Goal: Task Accomplishment & Management: Manage account settings

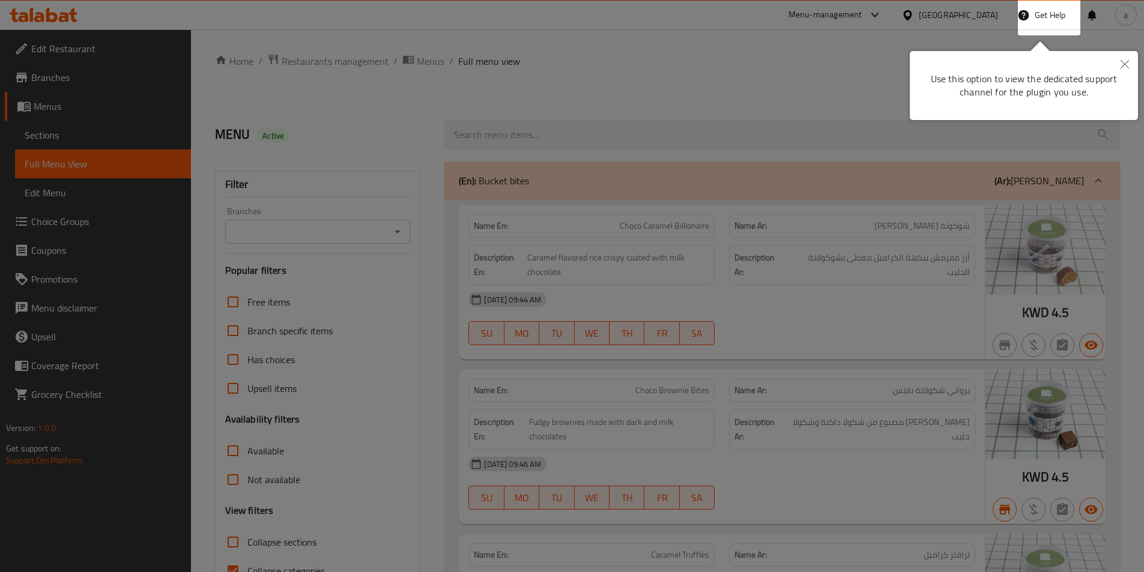
click at [1125, 70] on button "Close" at bounding box center [1124, 65] width 26 height 28
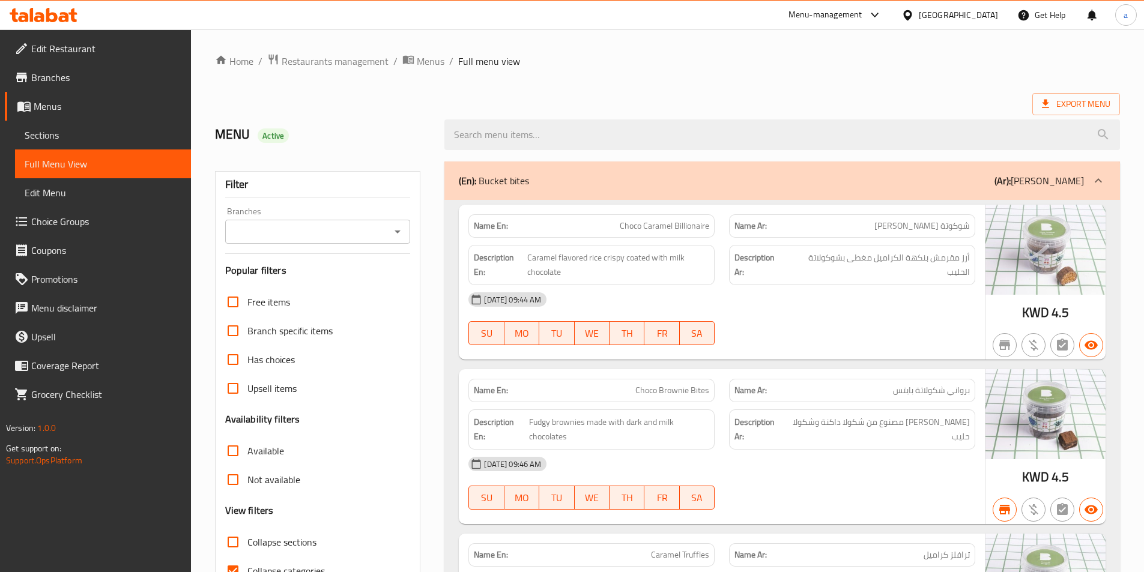
click at [977, 11] on div "[GEOGRAPHIC_DATA]" at bounding box center [958, 14] width 79 height 13
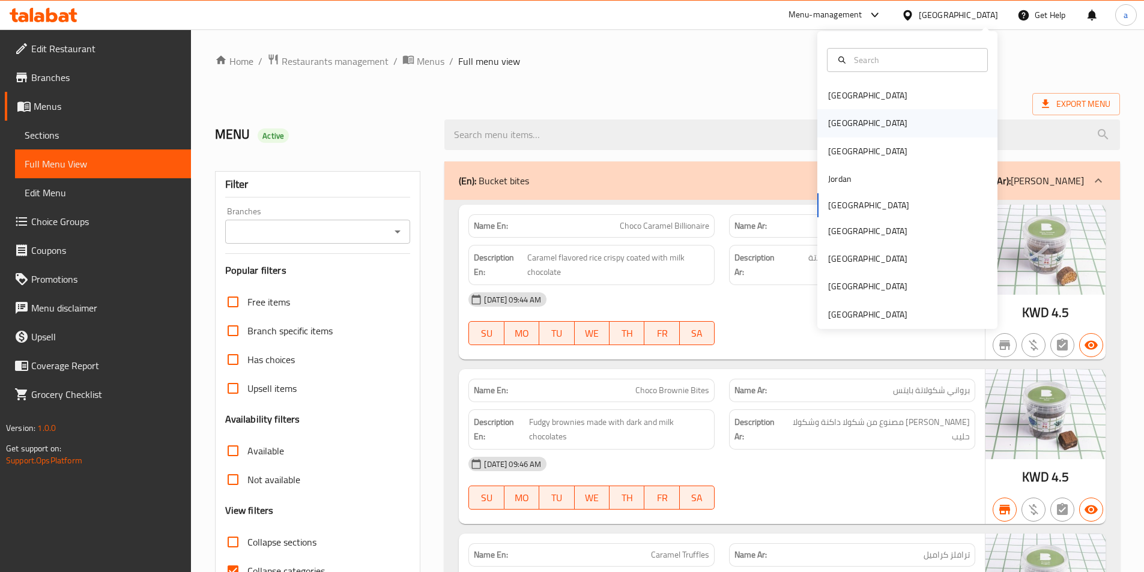
click at [848, 128] on div "[GEOGRAPHIC_DATA]" at bounding box center [867, 123] width 98 height 28
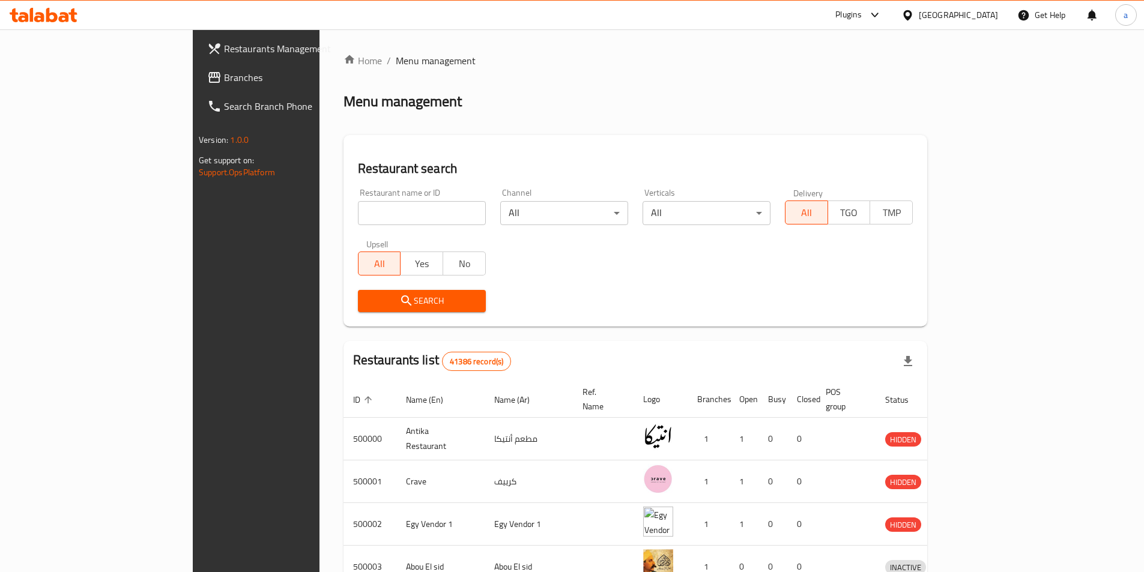
click at [224, 80] on span "Branches" at bounding box center [299, 77] width 150 height 14
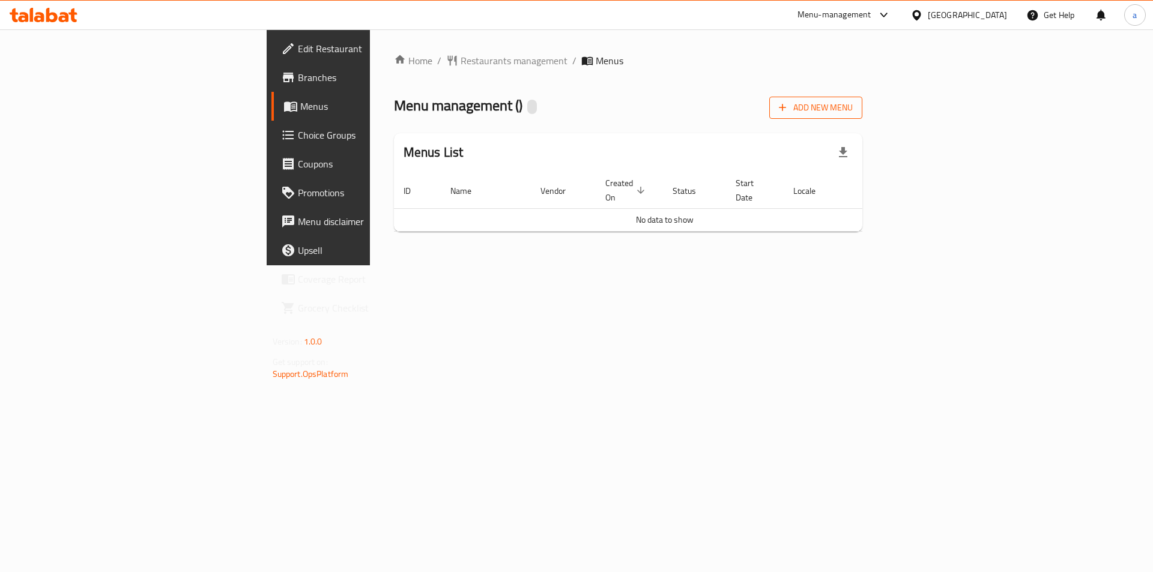
click at [853, 111] on span "Add New Menu" at bounding box center [816, 107] width 74 height 15
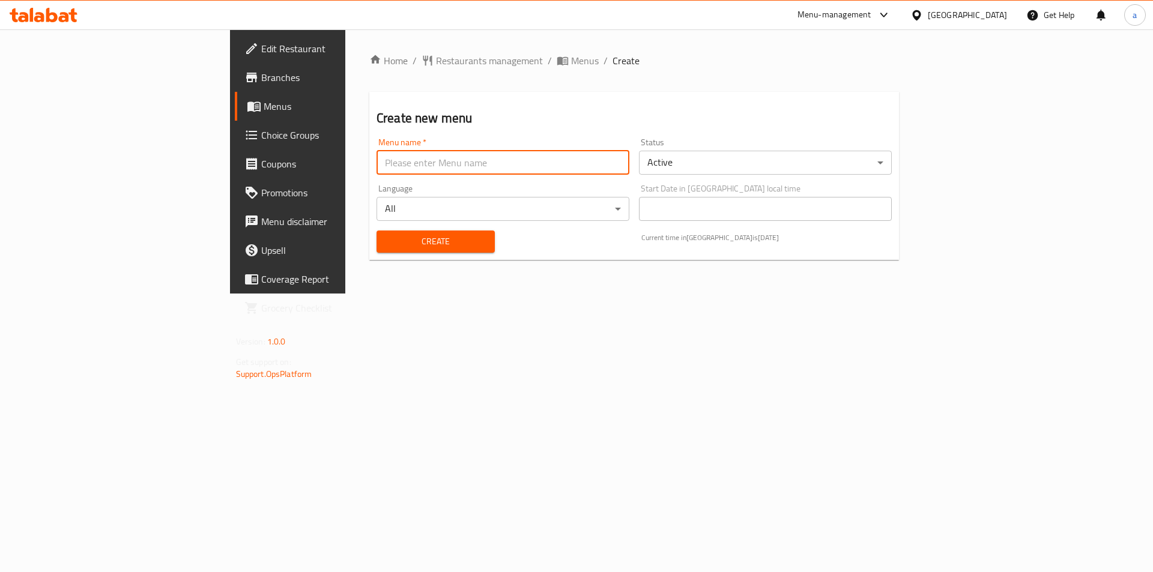
click at [394, 174] on input "text" at bounding box center [502, 163] width 253 height 24
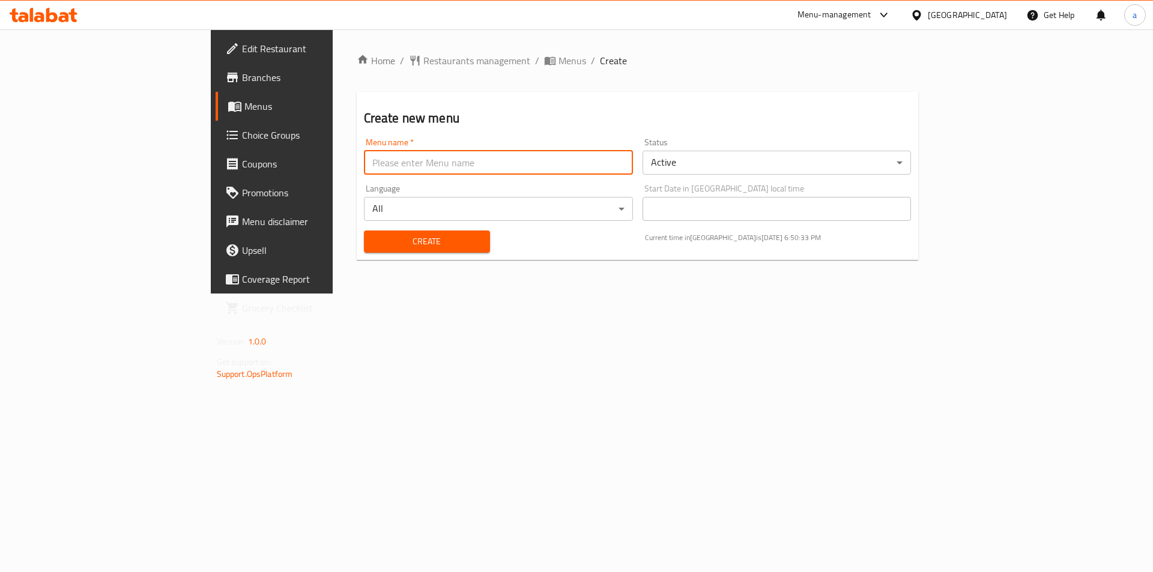
type input "menu"
click at [373, 240] on span "Create" at bounding box center [426, 241] width 107 height 15
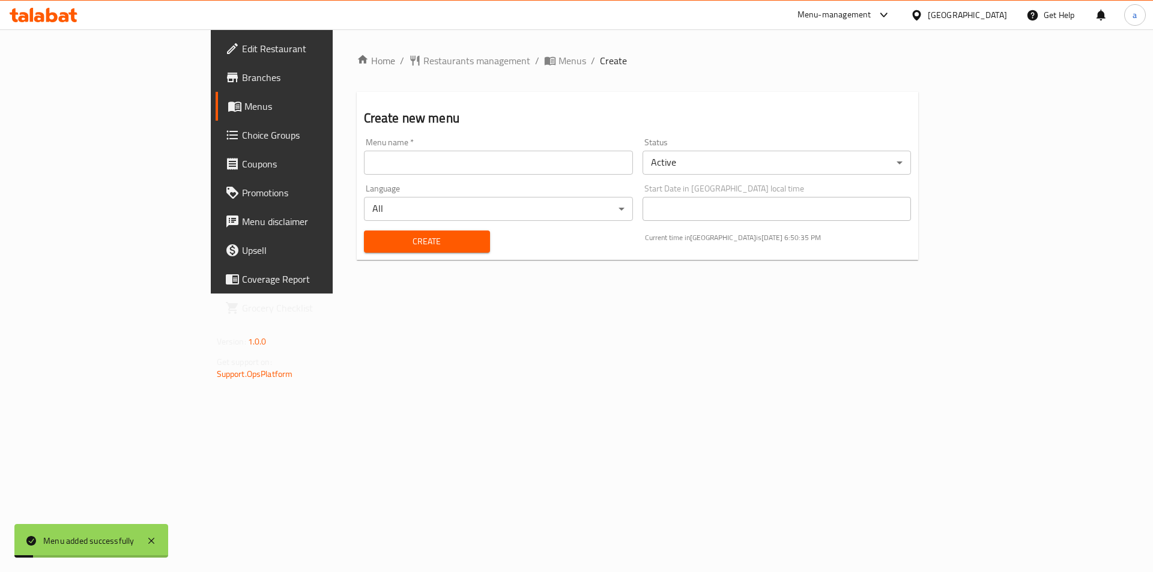
click at [411, 68] on div "Home / Restaurants management / Menus / Create Create new menu Menu name   * Me…" at bounding box center [638, 161] width 562 height 216
click at [558, 62] on span "Menus" at bounding box center [572, 60] width 28 height 14
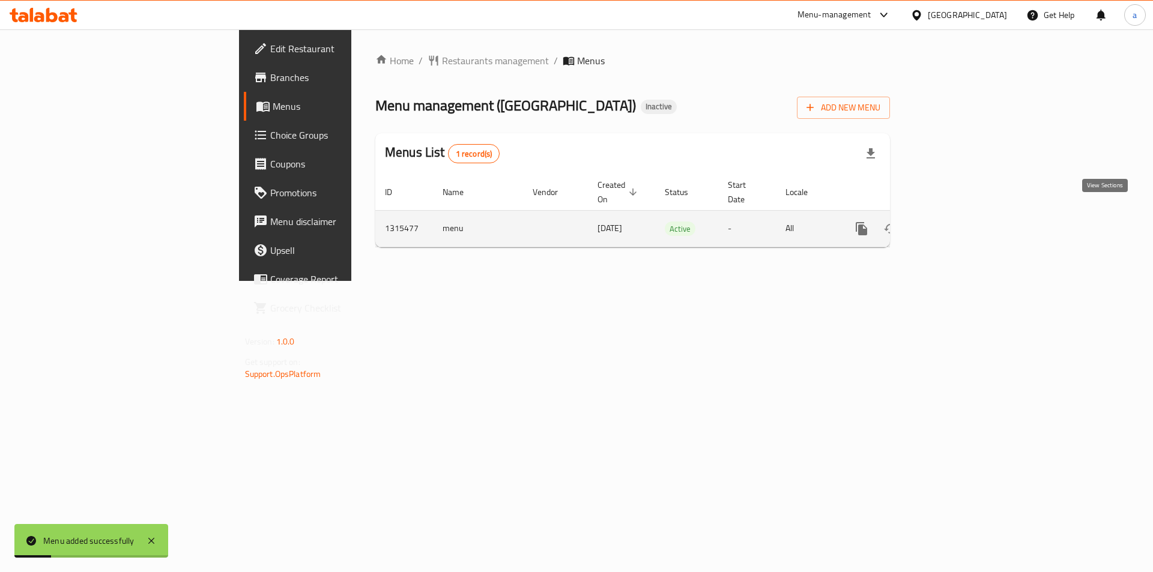
click at [962, 217] on link "enhanced table" at bounding box center [948, 228] width 29 height 29
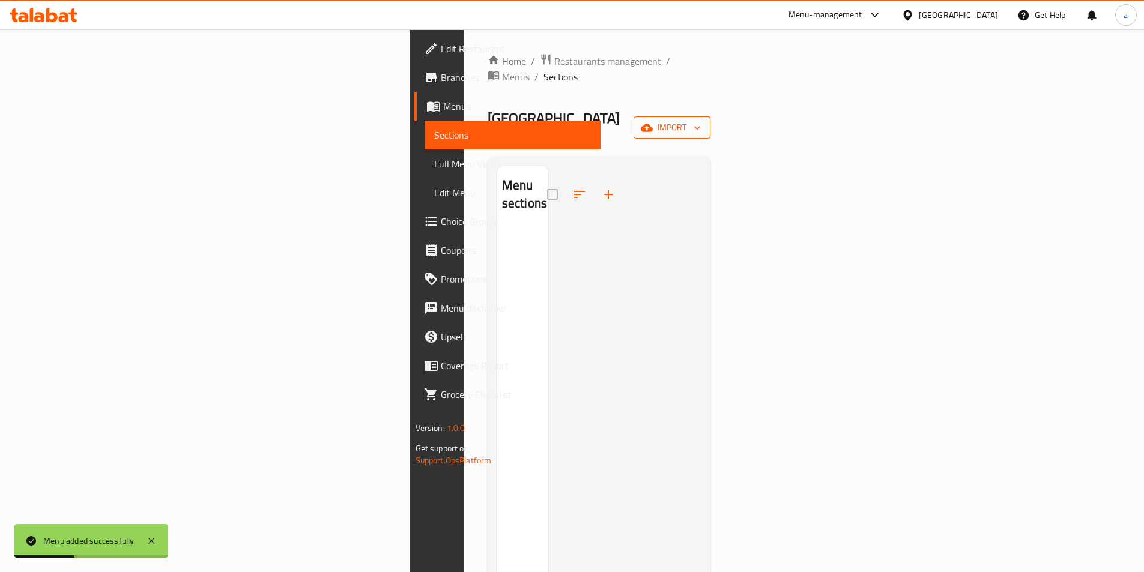
click at [701, 120] on span "import" at bounding box center [672, 127] width 58 height 15
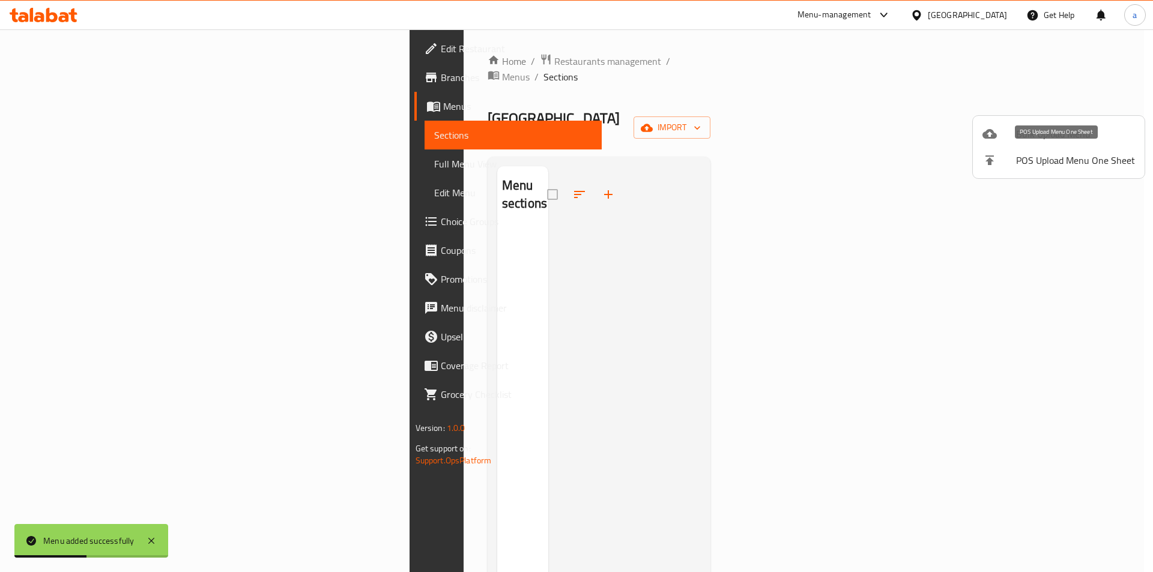
click at [1022, 130] on span "Bulk Upload Menu" at bounding box center [1075, 134] width 119 height 14
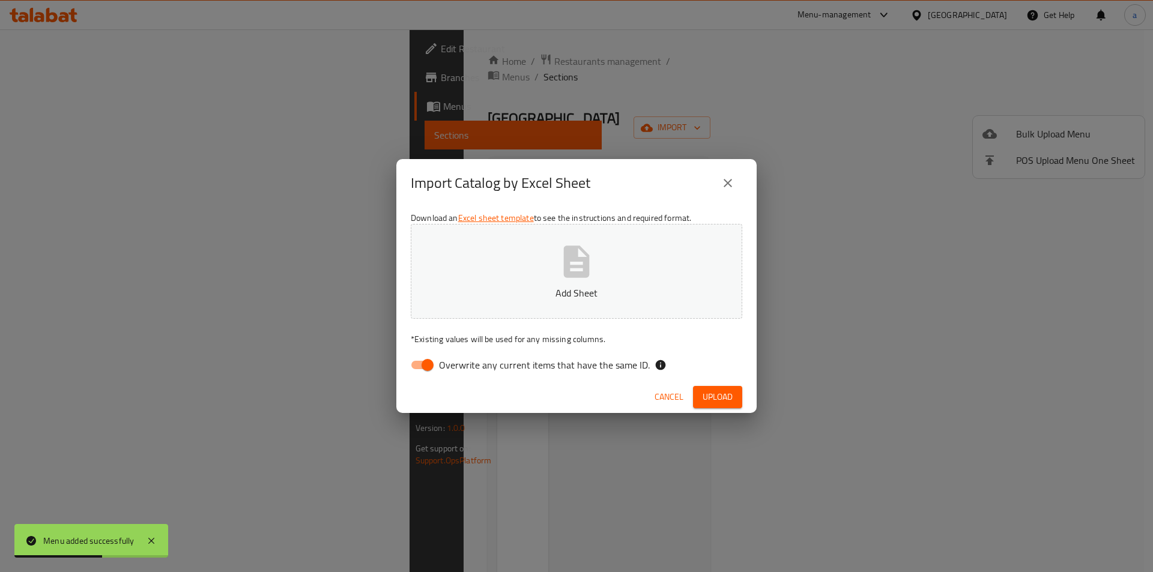
click at [493, 364] on span "Overwrite any current items that have the same ID." at bounding box center [544, 365] width 211 height 14
click at [462, 364] on input "Overwrite any current items that have the same ID." at bounding box center [427, 365] width 68 height 23
checkbox input "false"
click at [719, 384] on div "Cancel Upload" at bounding box center [576, 397] width 360 height 32
click at [716, 393] on span "Upload" at bounding box center [717, 397] width 30 height 15
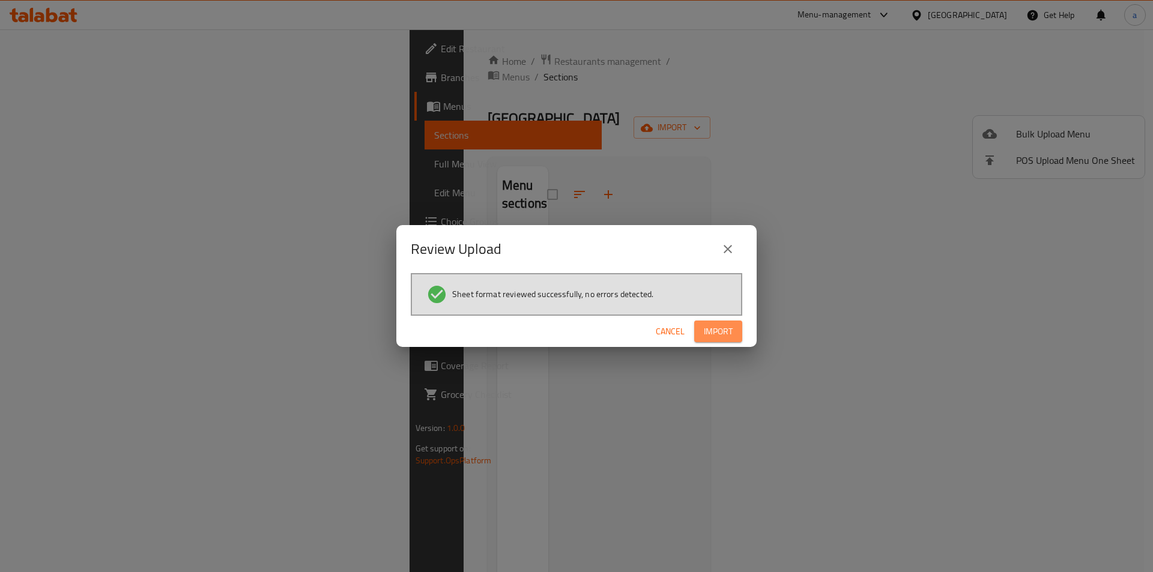
drag, startPoint x: 717, startPoint y: 334, endPoint x: 702, endPoint y: 339, distance: 16.0
click at [717, 335] on span "Import" at bounding box center [718, 331] width 29 height 15
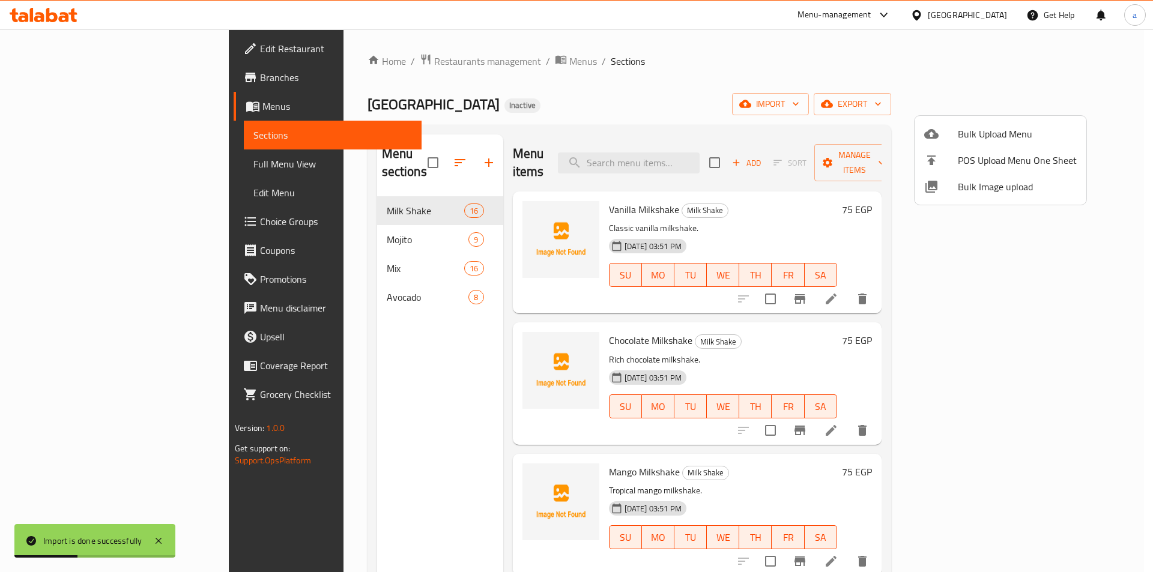
click at [65, 161] on div at bounding box center [576, 286] width 1153 height 572
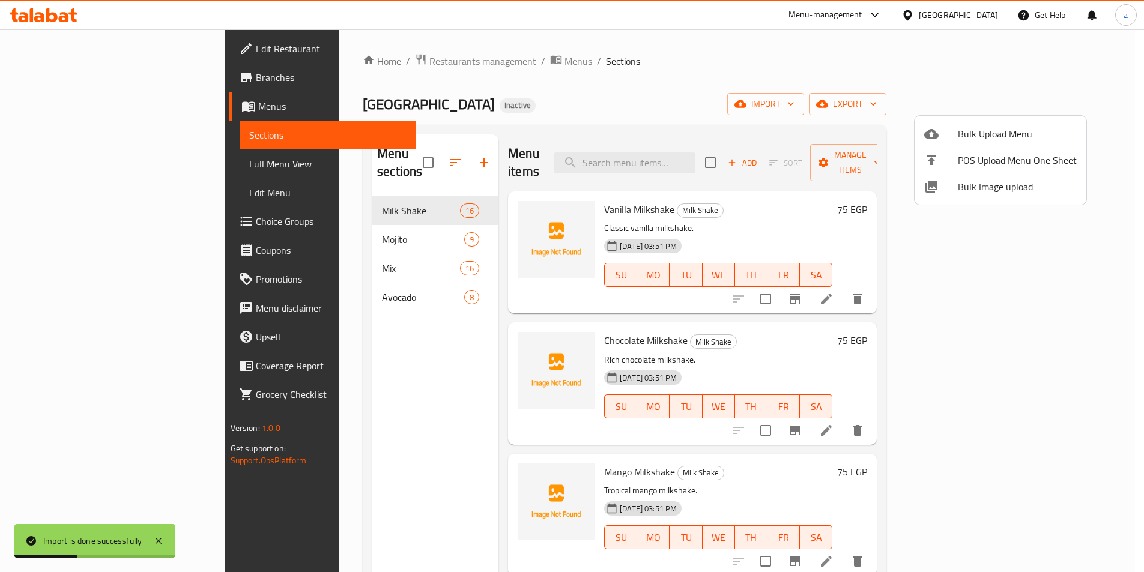
click at [249, 161] on span "Full Menu View" at bounding box center [327, 164] width 157 height 14
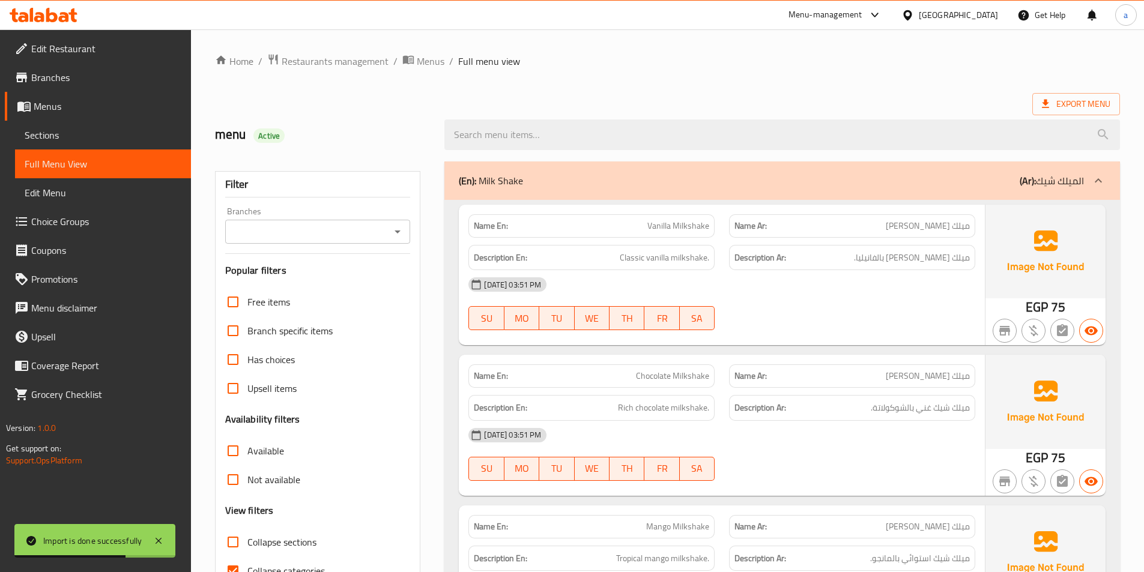
scroll to position [240, 0]
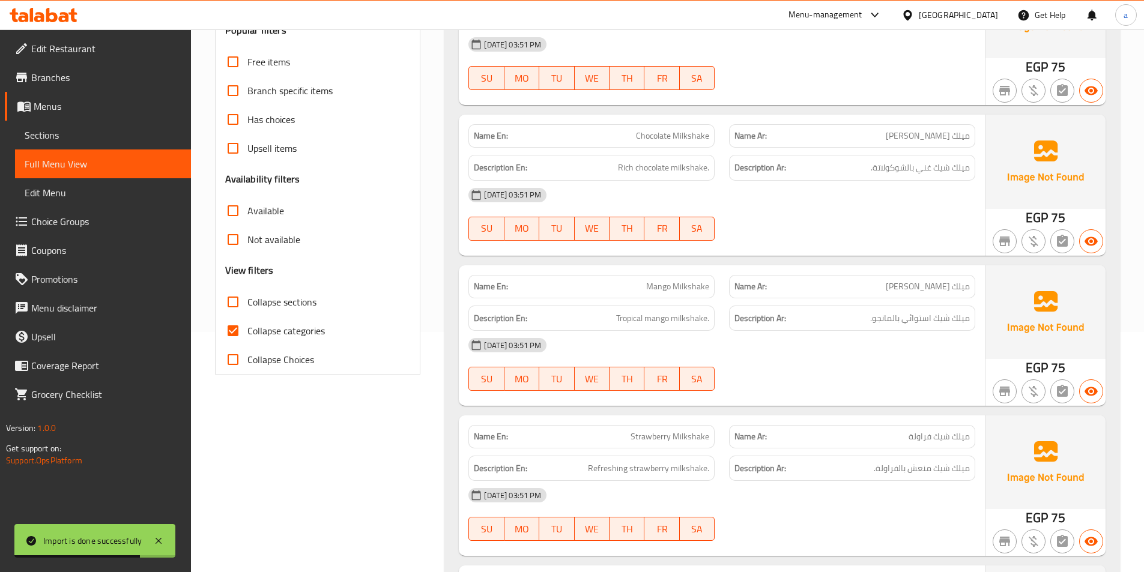
click at [241, 327] on input "Collapse categories" at bounding box center [233, 330] width 29 height 29
checkbox input "false"
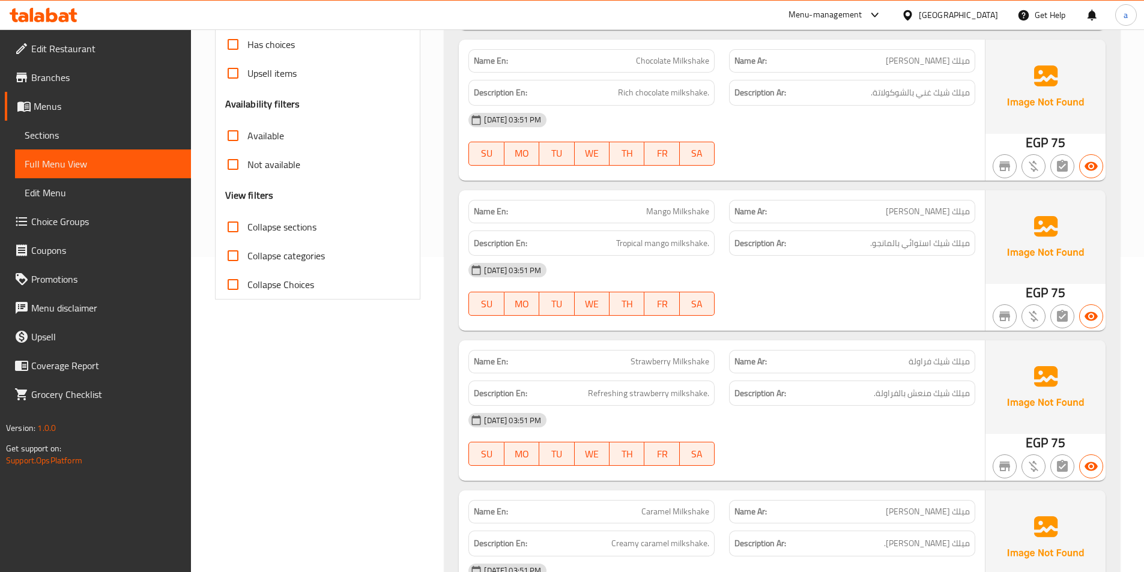
scroll to position [0, 0]
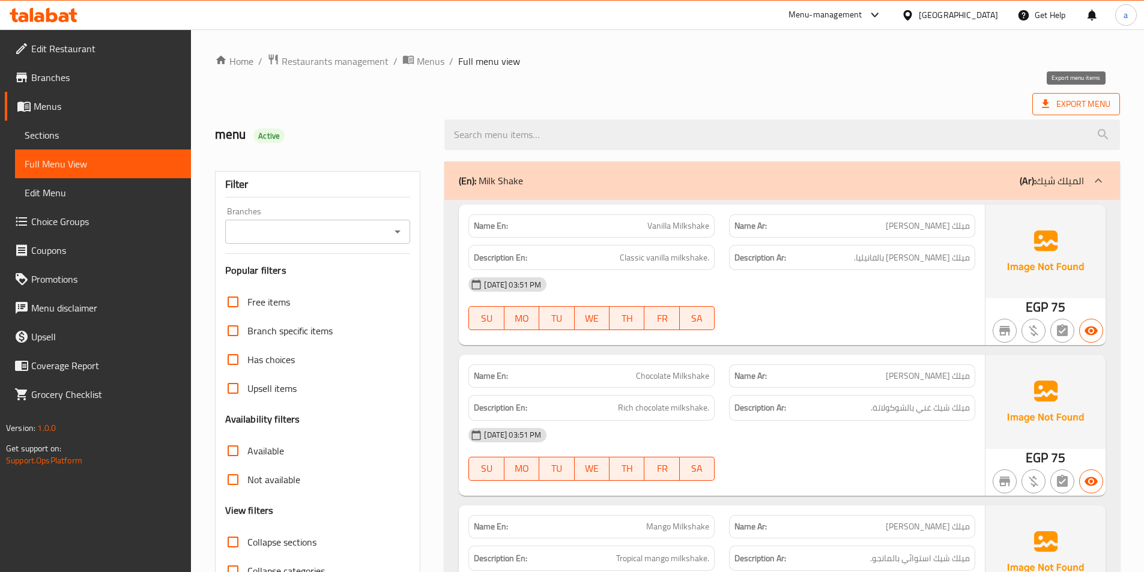
click at [1056, 106] on span "Export Menu" at bounding box center [1076, 104] width 68 height 15
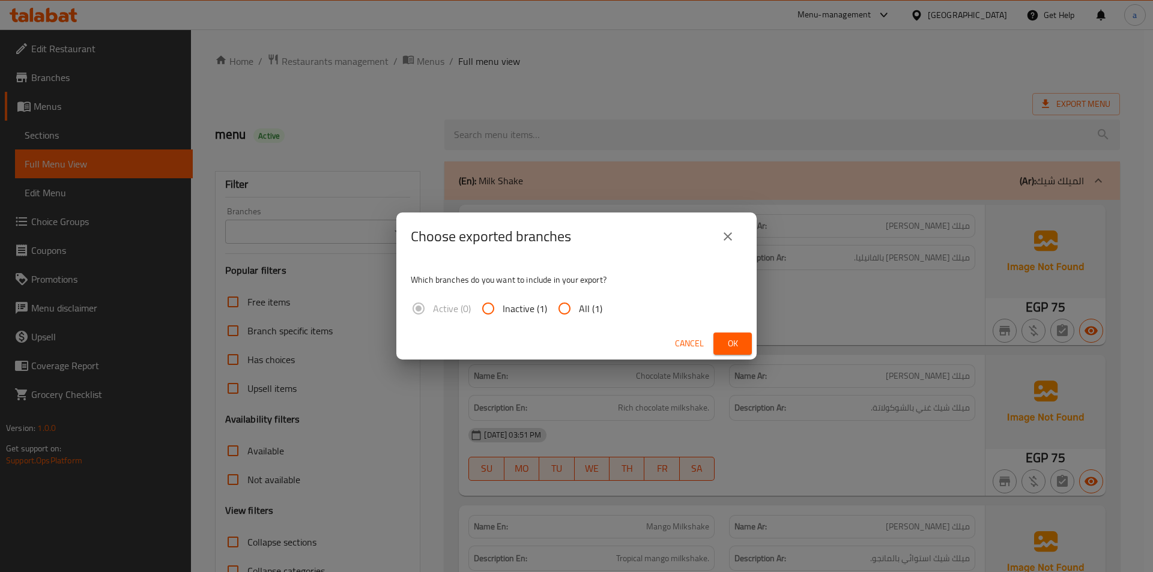
click at [592, 307] on span "All (1)" at bounding box center [590, 308] width 23 height 14
click at [579, 307] on input "All (1)" at bounding box center [564, 308] width 29 height 29
radio input "true"
click at [750, 352] on button "Ok" at bounding box center [732, 344] width 38 height 22
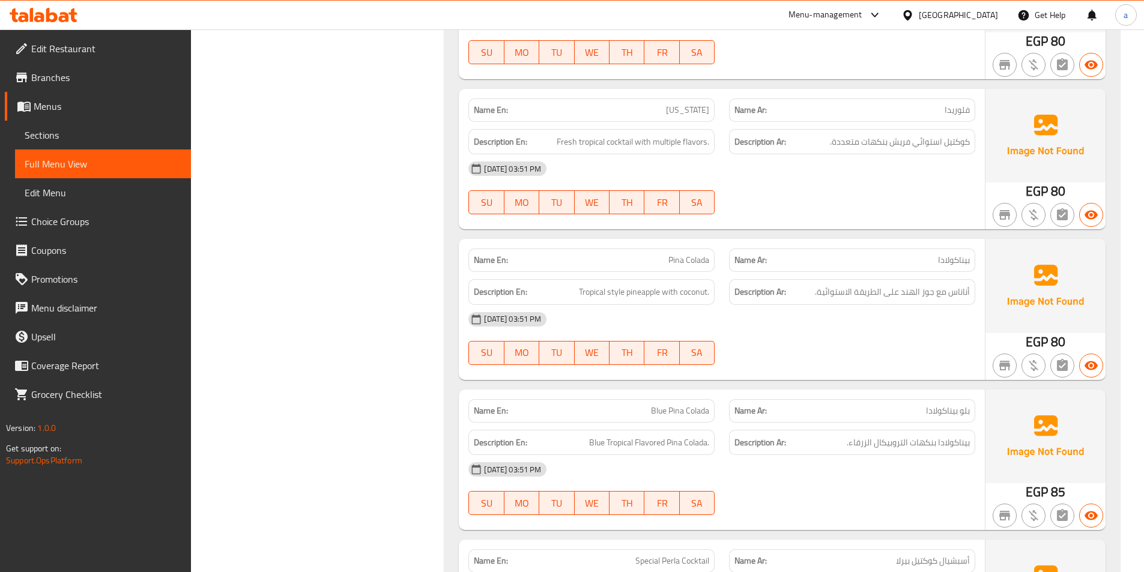
scroll to position [6122, 0]
